Goal: Transaction & Acquisition: Purchase product/service

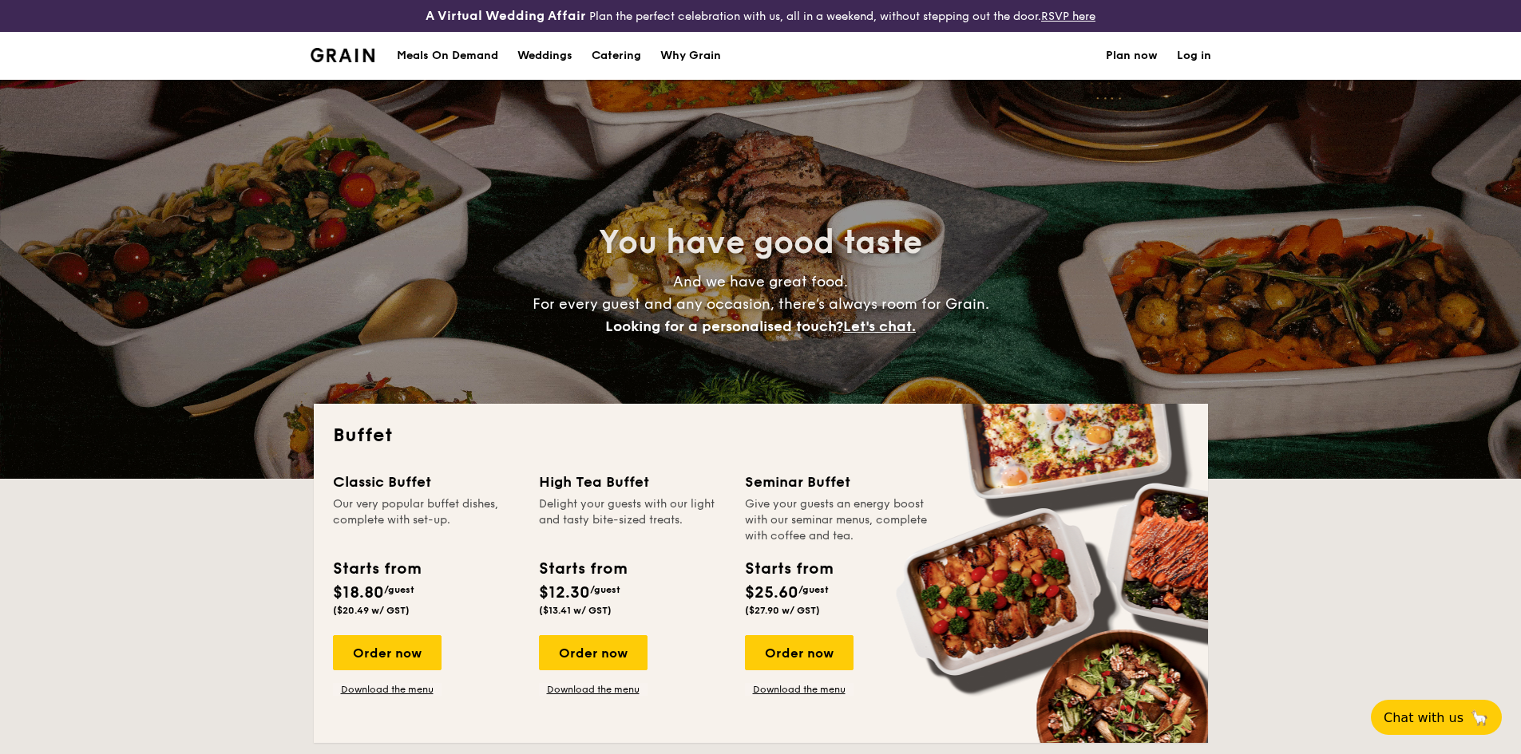
select select
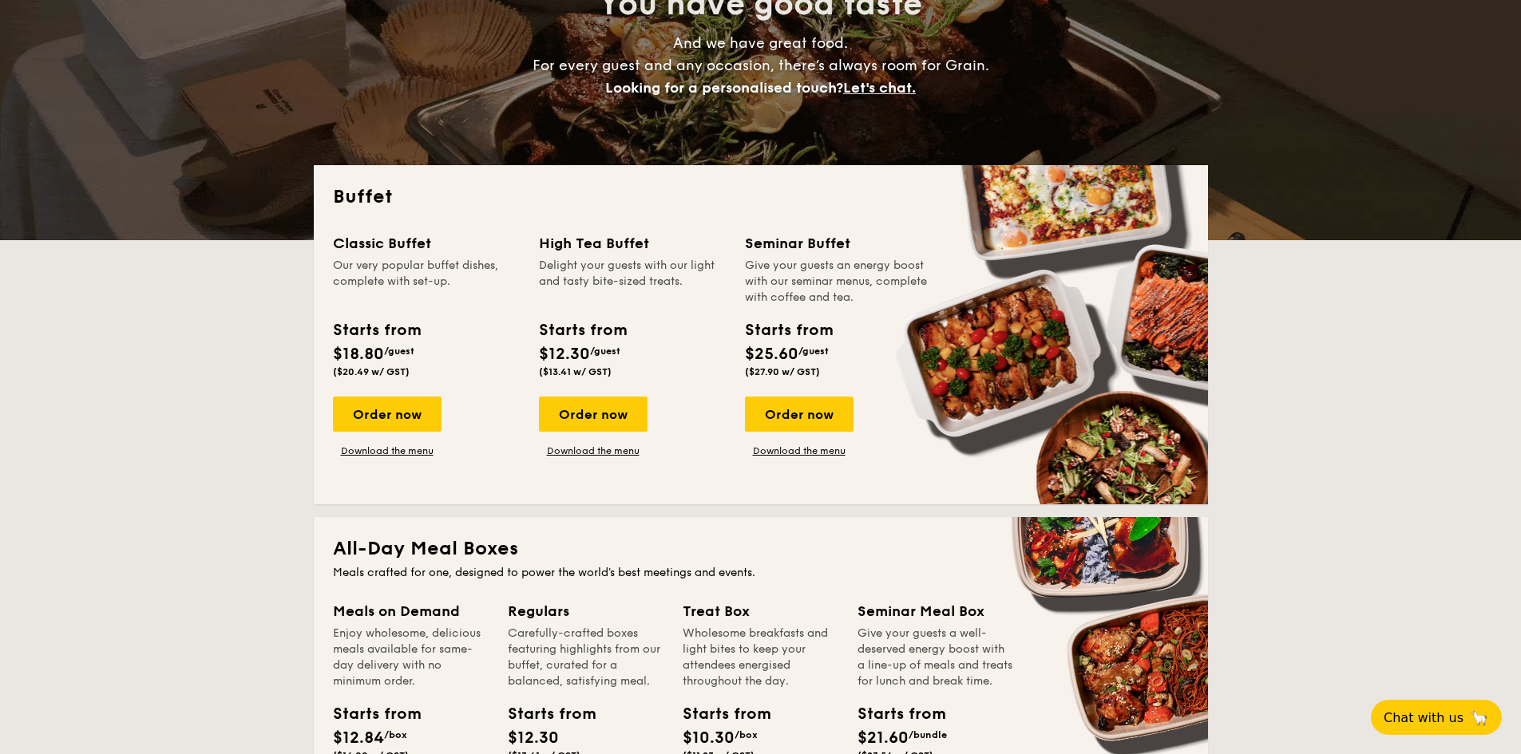
scroll to position [240, 0]
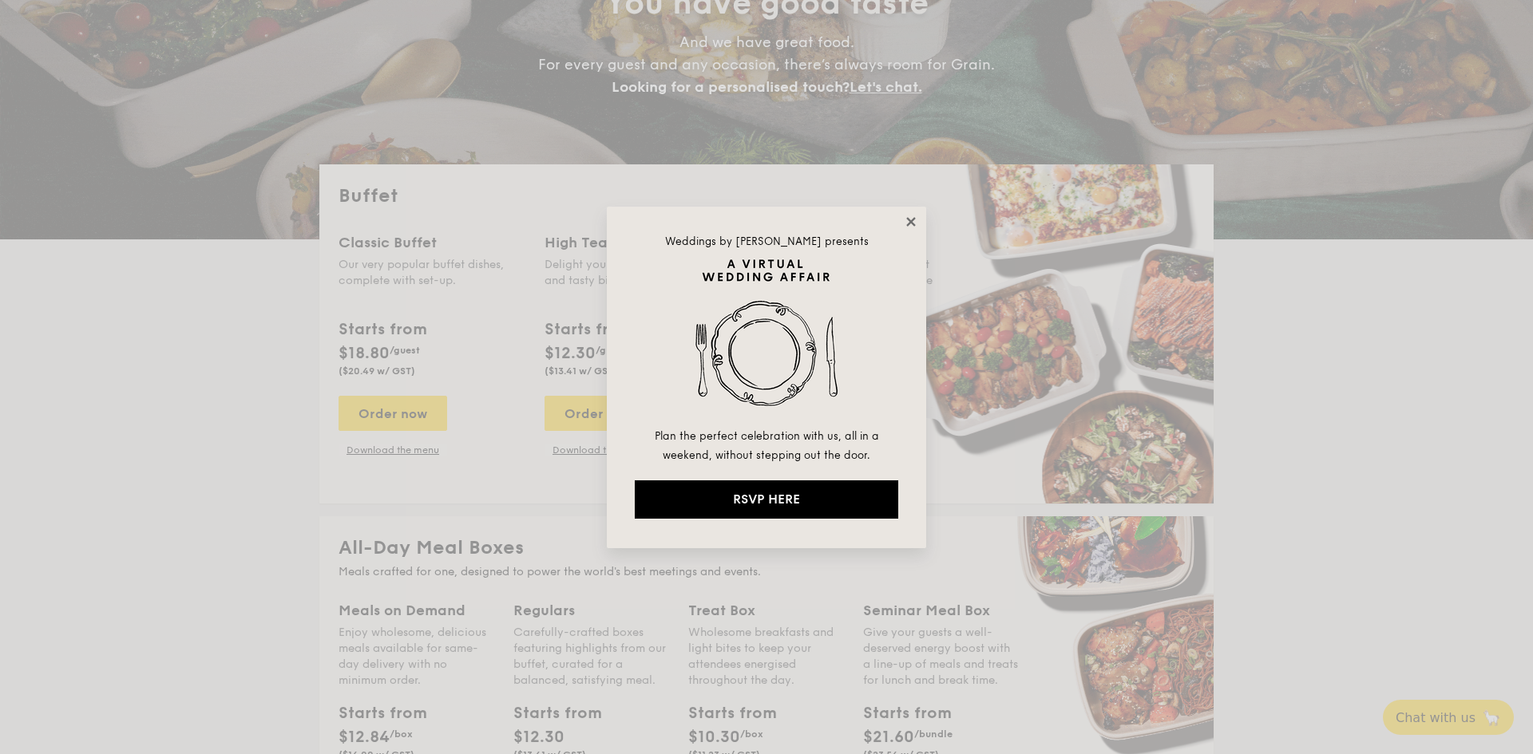
click at [912, 224] on icon at bounding box center [910, 221] width 9 height 9
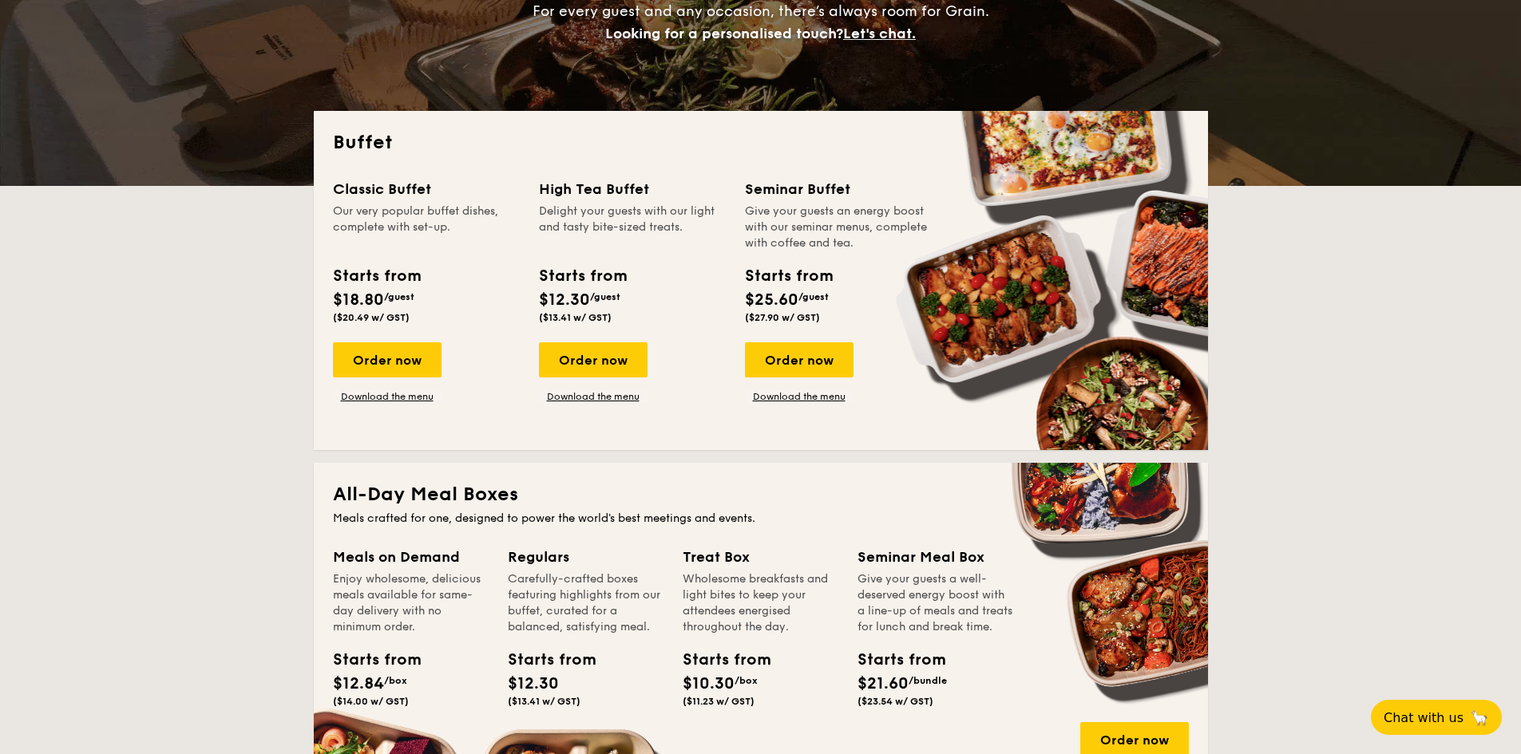
scroll to position [319, 0]
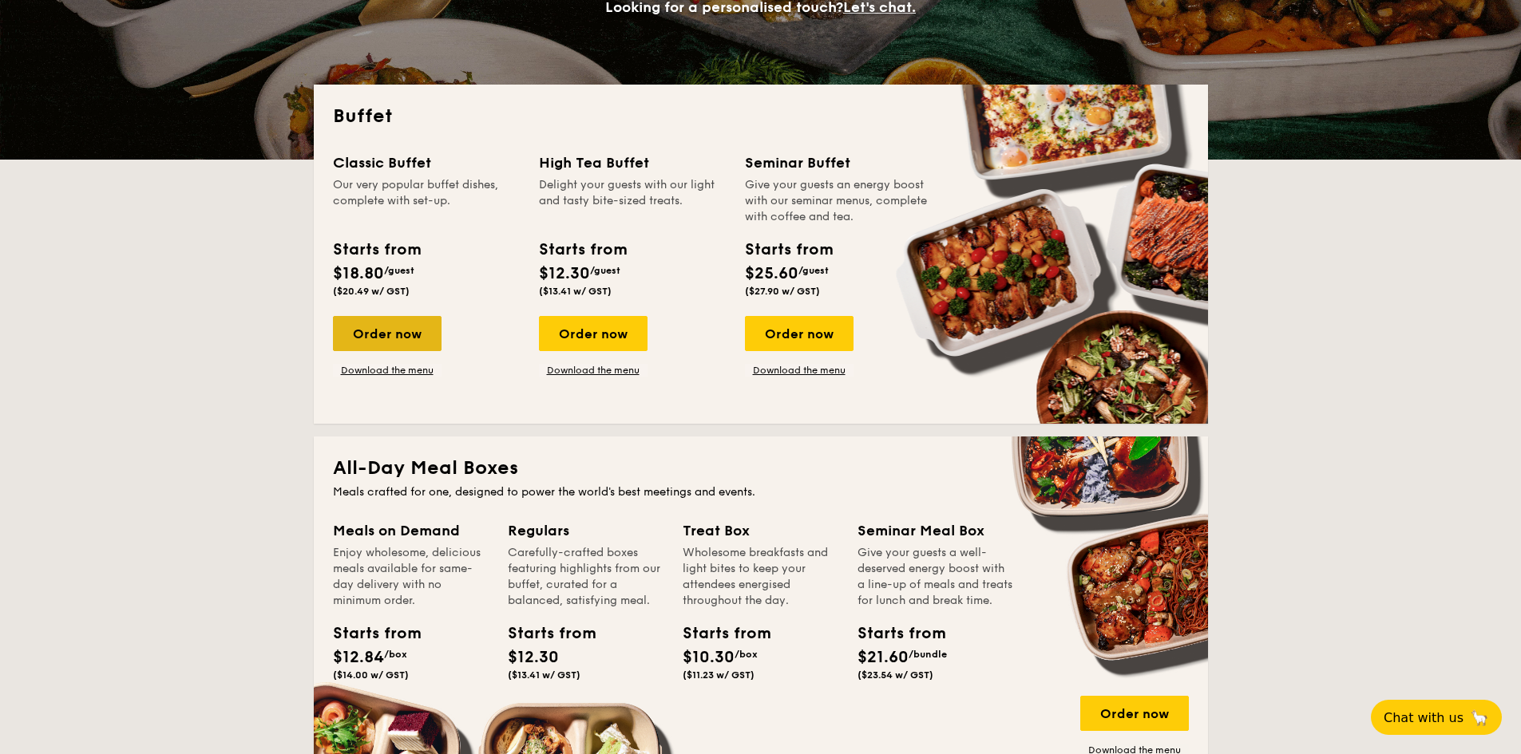
click at [410, 327] on div "Order now" at bounding box center [387, 333] width 109 height 35
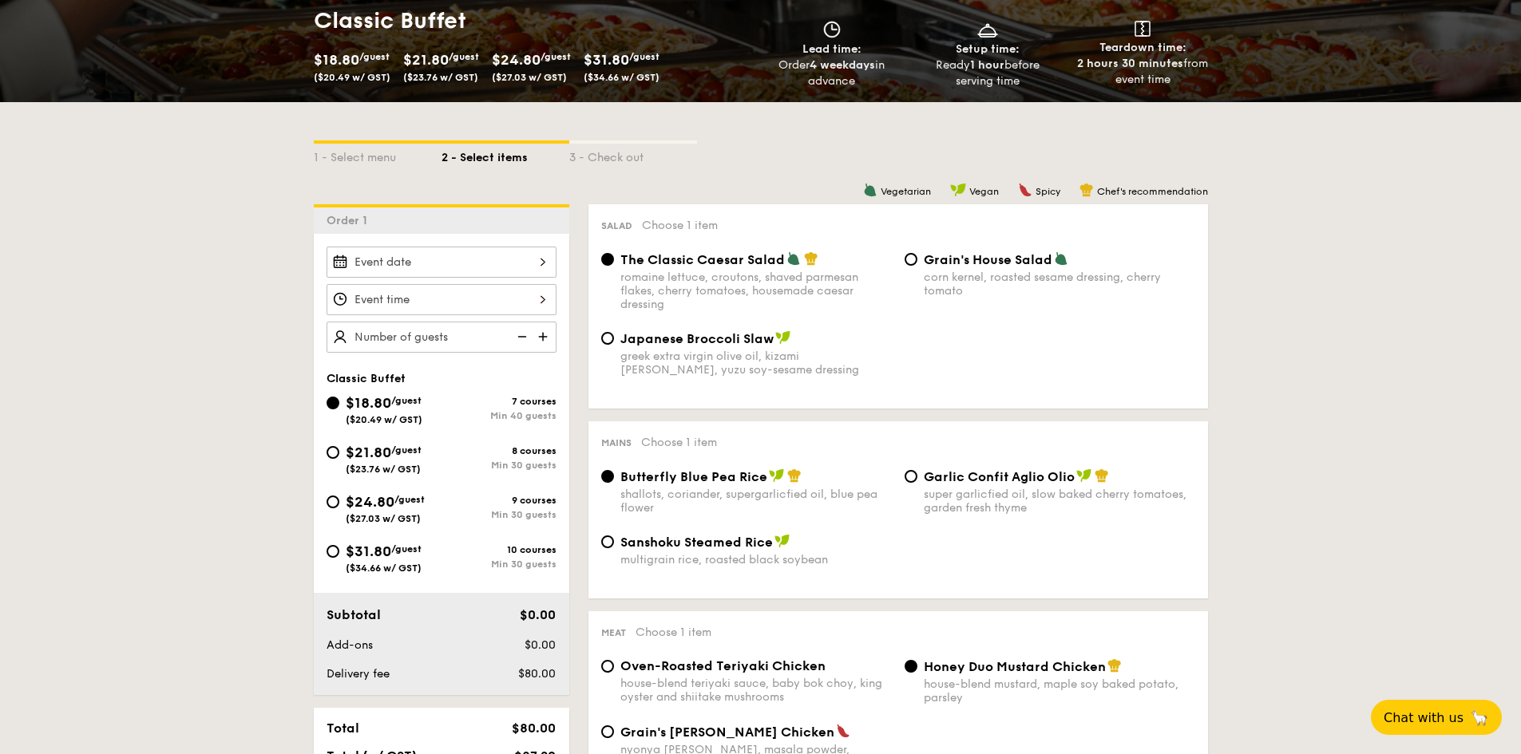
scroll to position [240, 0]
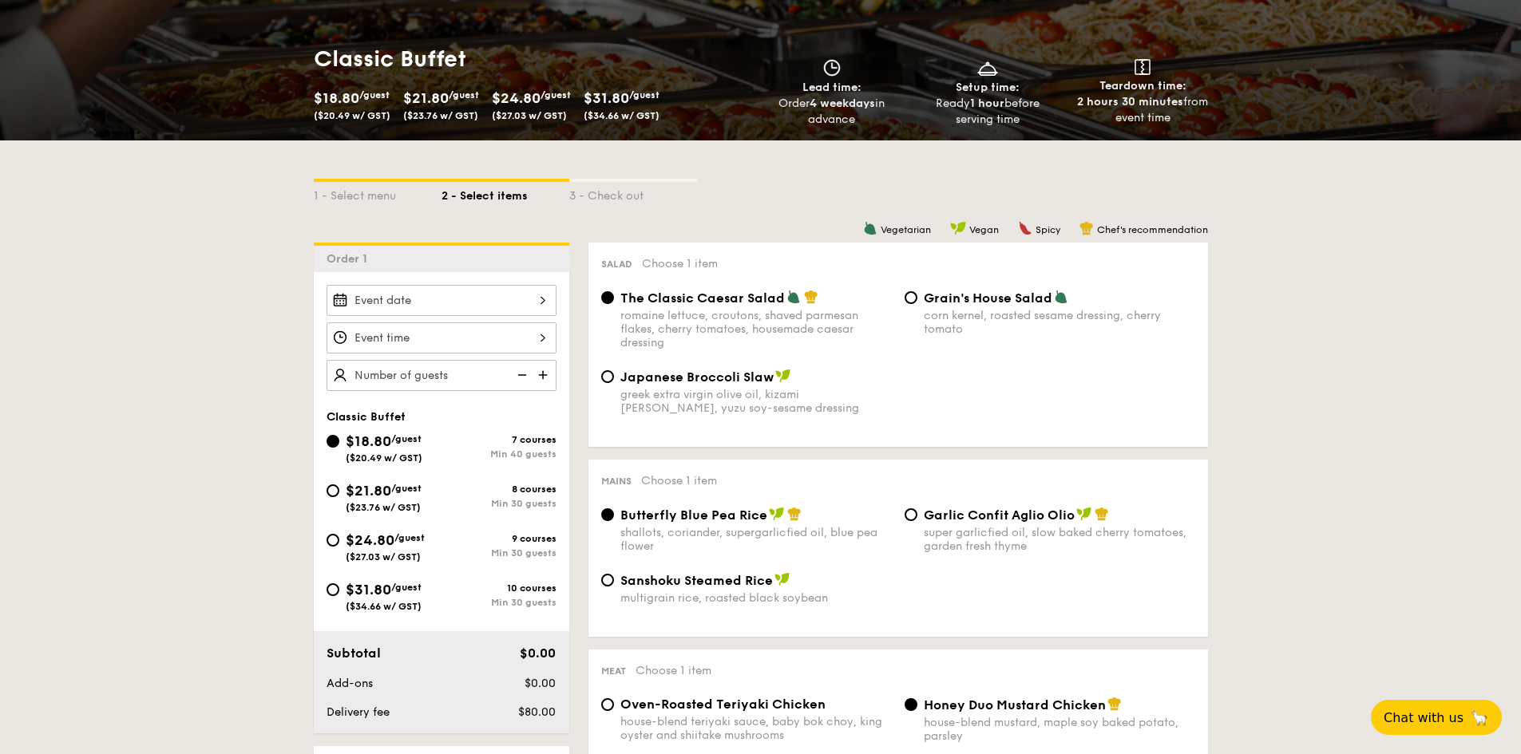
select select
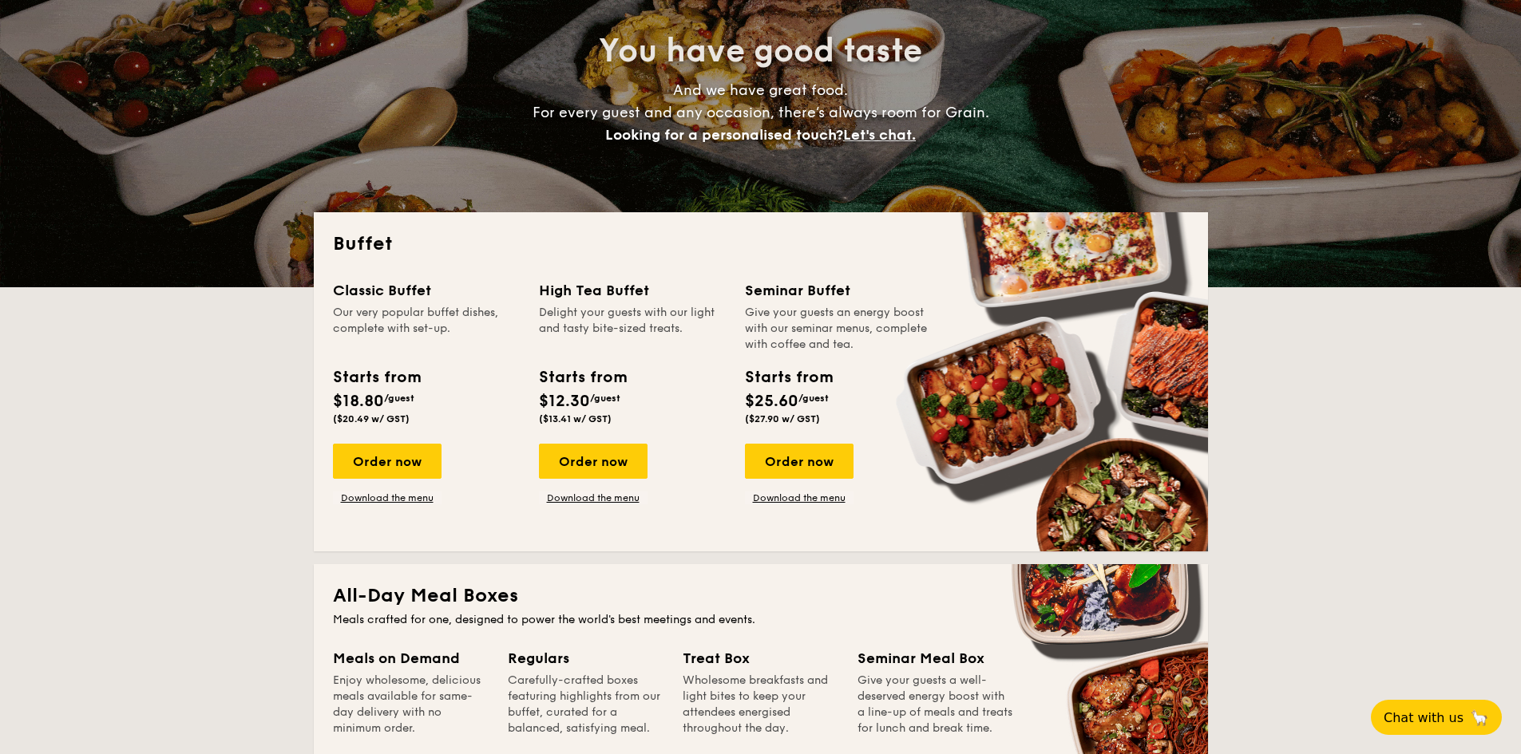
scroll to position [112, 0]
